Goal: Find specific page/section: Find specific page/section

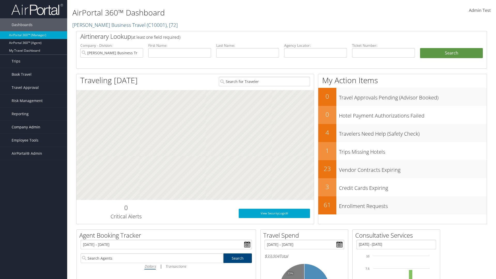
click at [34, 127] on span "Company Admin" at bounding box center [26, 127] width 29 height 13
click at [0, 0] on link "Consultative Services" at bounding box center [0, 0] width 0 height 0
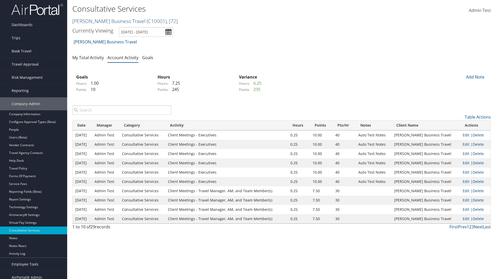
click at [106, 21] on link "[PERSON_NAME] Business Travel ( C10001 ) , [ 72 ]" at bounding box center [124, 21] width 105 height 7
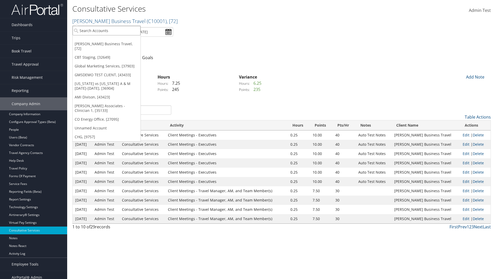
click at [106, 30] on input "search" at bounding box center [107, 31] width 68 height 10
type input "[PERSON_NAME] Business Travel"
click at [114, 40] on div "Christopherson Business Travel (C10001), [72]" at bounding box center [114, 40] width 88 height 5
